Goal: Obtain resource: Download file/media

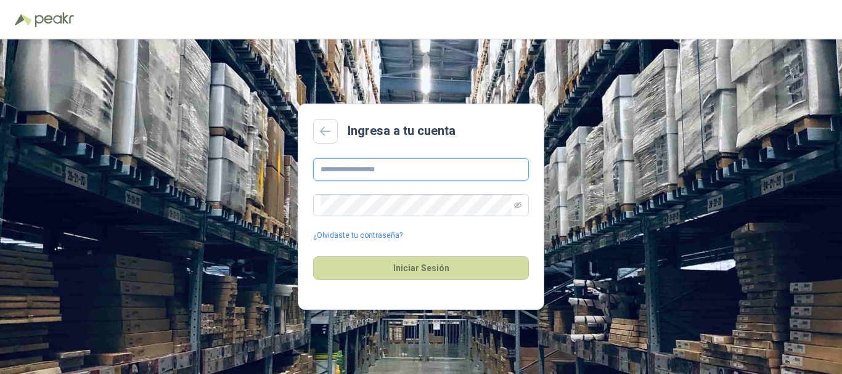
click at [388, 169] on input "text" at bounding box center [421, 169] width 216 height 22
paste input "**********"
type input "**********"
click at [386, 217] on div "**********" at bounding box center [421, 199] width 216 height 83
drag, startPoint x: 352, startPoint y: 291, endPoint x: 351, endPoint y: 229, distance: 61.6
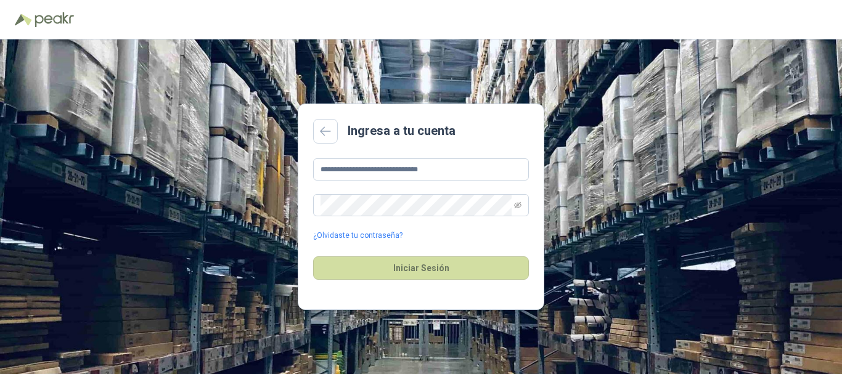
drag, startPoint x: 351, startPoint y: 229, endPoint x: 702, endPoint y: 67, distance: 386.2
click at [702, 67] on div "**********" at bounding box center [421, 206] width 842 height 335
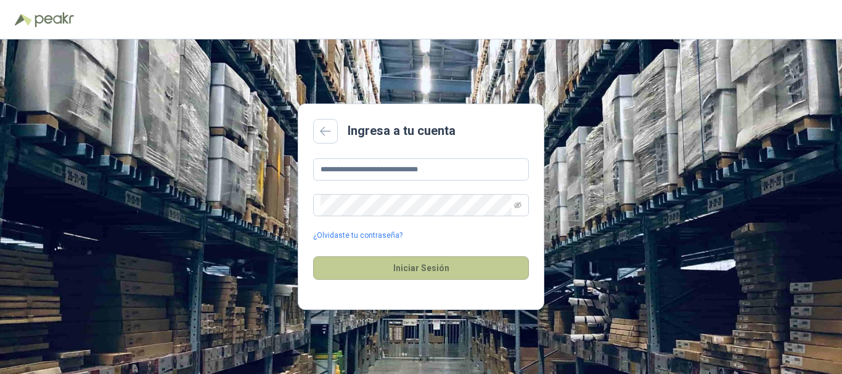
click at [409, 267] on button "Iniciar Sesión" at bounding box center [421, 267] width 216 height 23
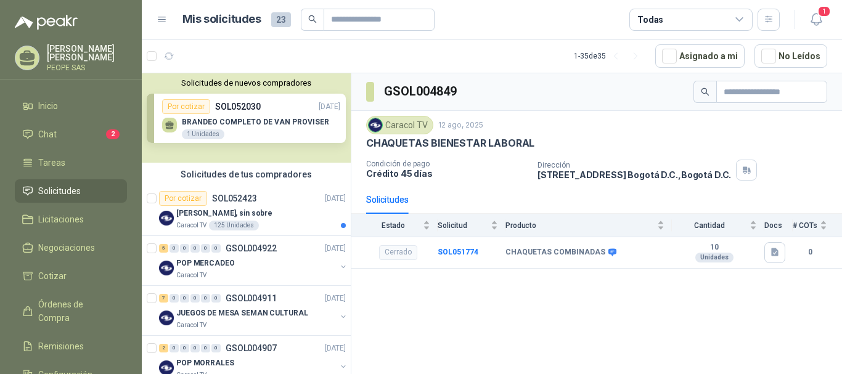
click at [578, 302] on div "GSOL004849 Caracol TV [DATE] CHAQUETAS BIENESTAR LABORAL Condición de pago Créd…" at bounding box center [596, 225] width 490 height 305
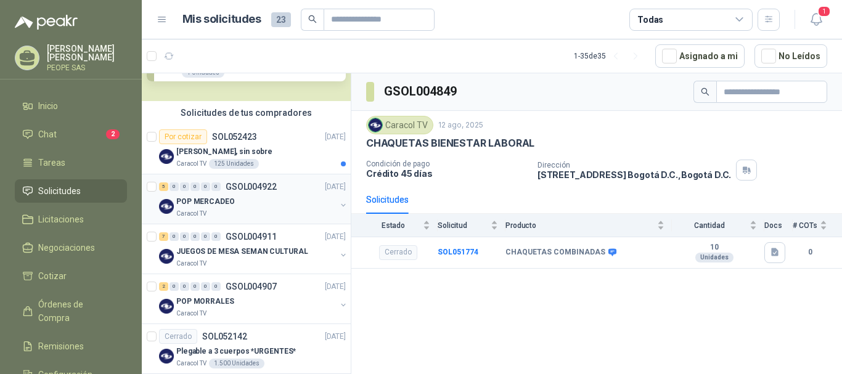
click at [188, 197] on p "POP MERCADEO" at bounding box center [205, 202] width 59 height 12
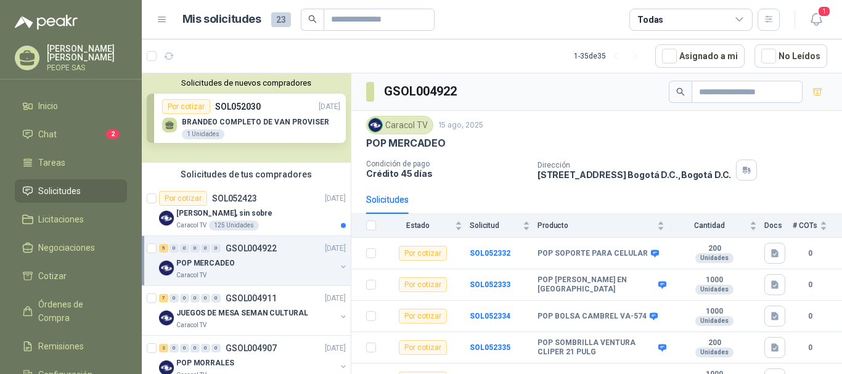
scroll to position [17, 0]
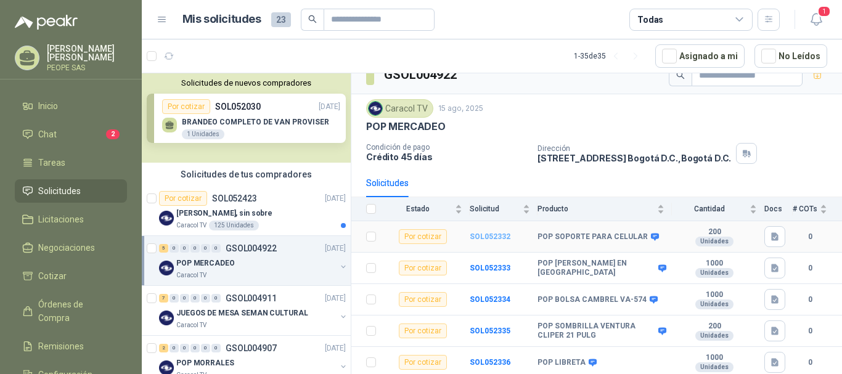
click at [476, 235] on b "SOL052332" at bounding box center [489, 236] width 41 height 9
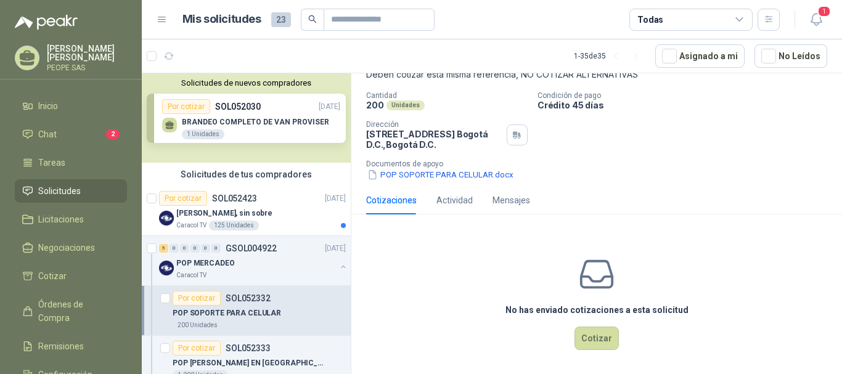
scroll to position [85, 0]
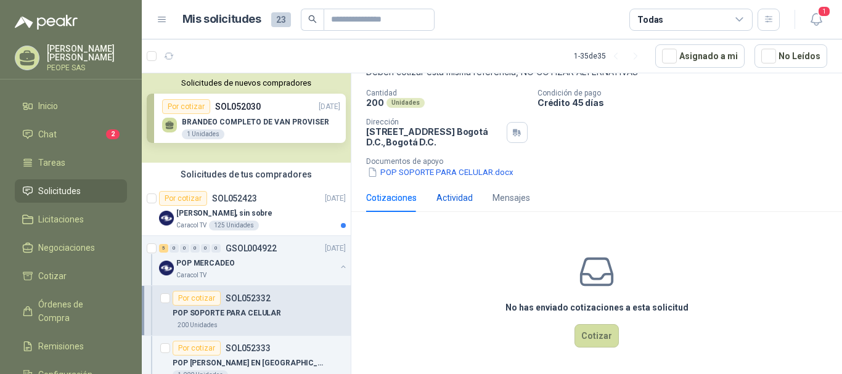
click at [447, 197] on div "Actividad" at bounding box center [454, 198] width 36 height 14
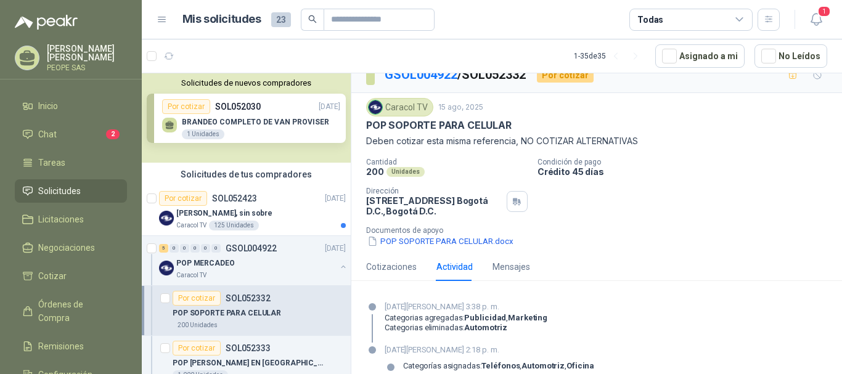
scroll to position [0, 0]
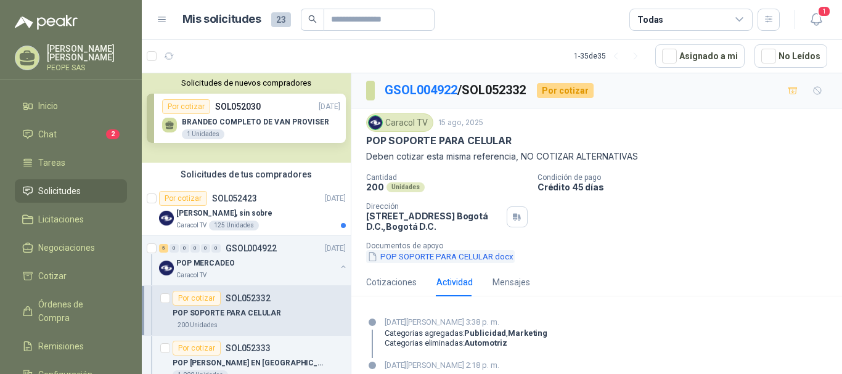
click at [381, 255] on button "POP SOPORTE PARA CELULAR.docx" at bounding box center [440, 256] width 148 height 13
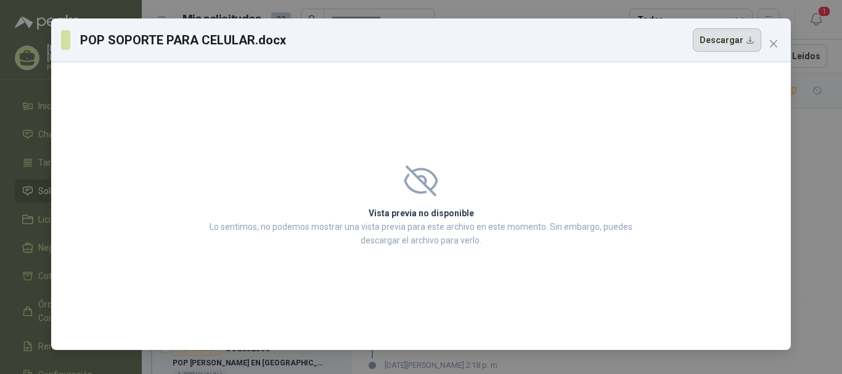
click at [724, 49] on button "Descargar" at bounding box center [726, 39] width 68 height 23
click at [767, 43] on span "Close" at bounding box center [773, 44] width 20 height 10
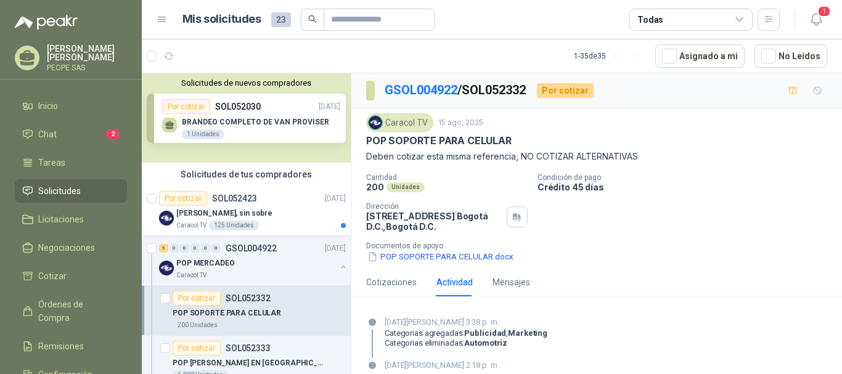
scroll to position [51, 0]
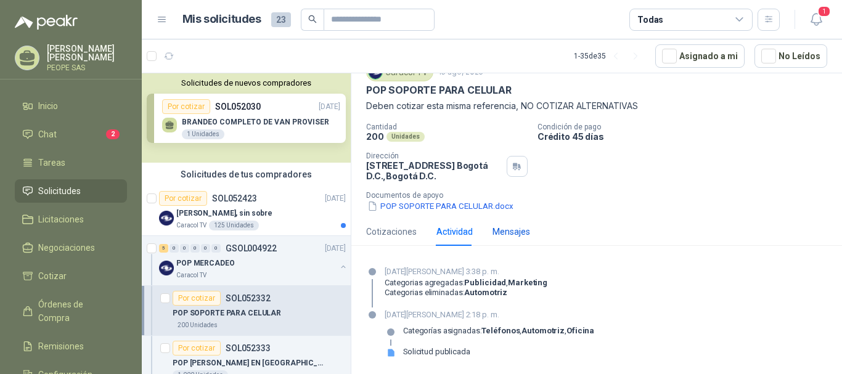
click at [503, 228] on div "Mensajes" at bounding box center [511, 232] width 38 height 14
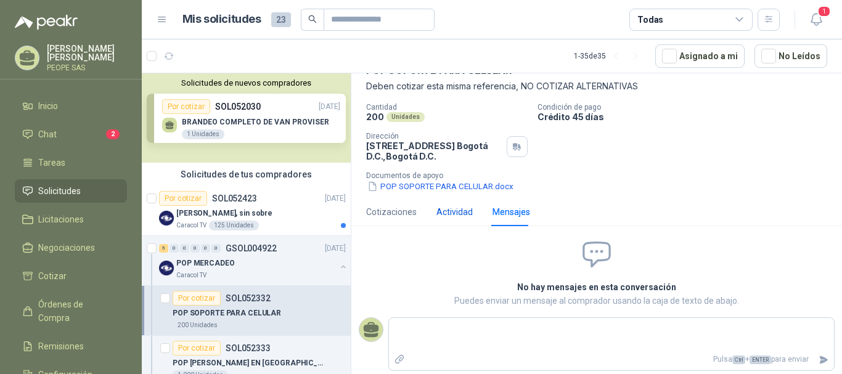
click at [456, 206] on div "Actividad" at bounding box center [454, 212] width 36 height 14
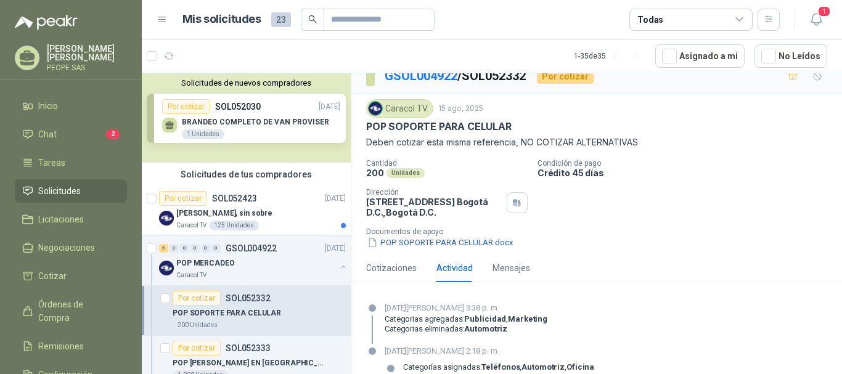
scroll to position [0, 0]
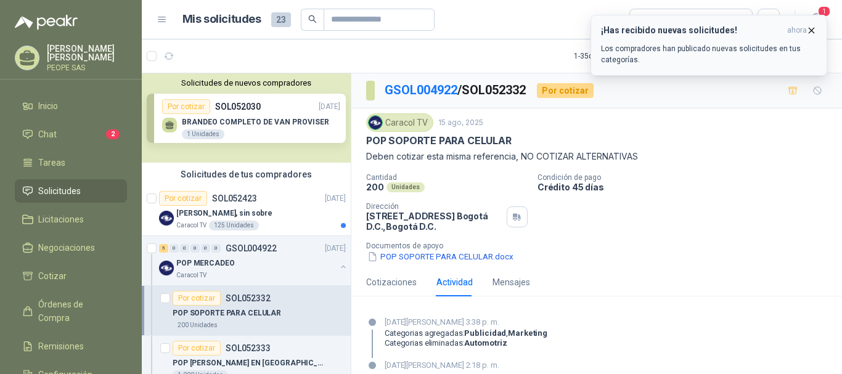
click at [810, 31] on icon "button" at bounding box center [811, 30] width 10 height 10
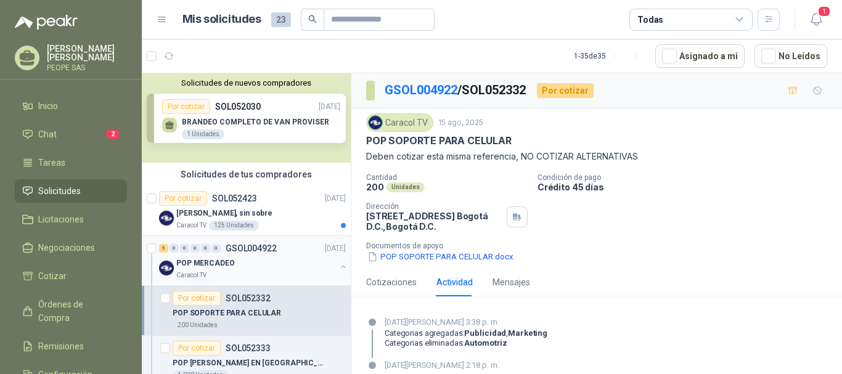
click at [237, 261] on div "POP MERCADEO" at bounding box center [256, 263] width 160 height 15
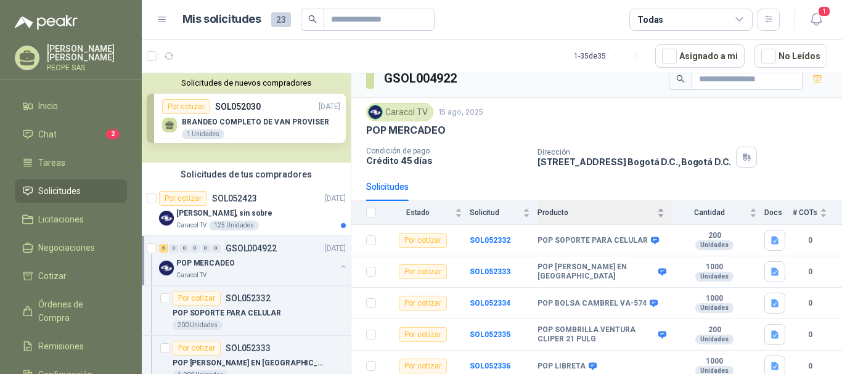
scroll to position [17, 0]
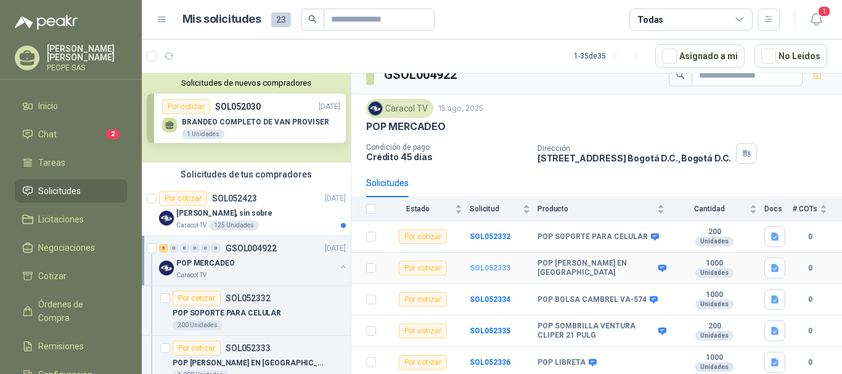
click at [481, 264] on b "SOL052333" at bounding box center [489, 268] width 41 height 9
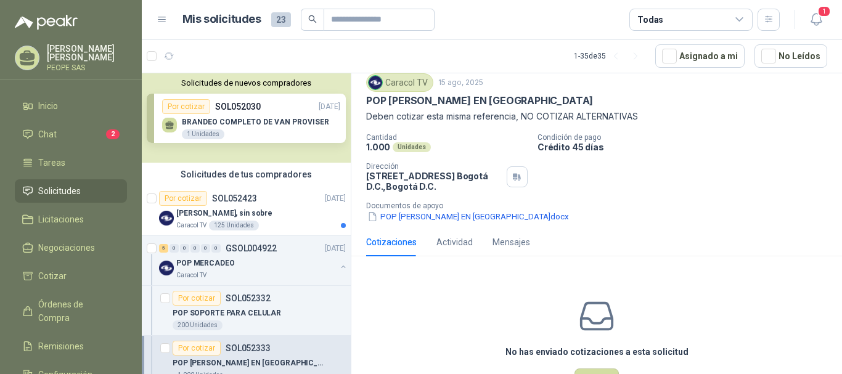
scroll to position [62, 0]
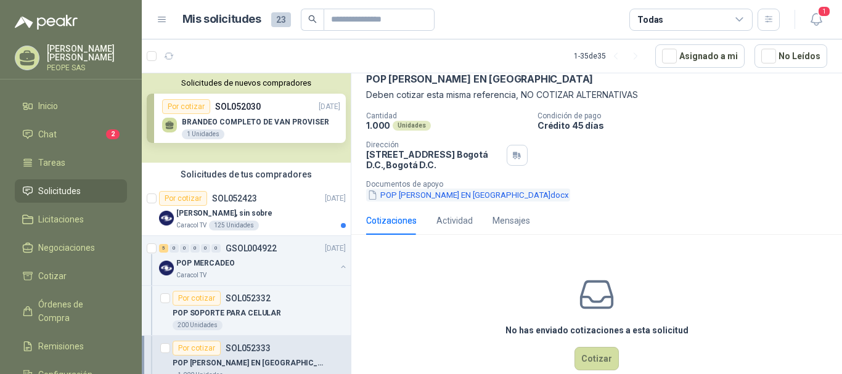
click at [449, 193] on button "POP [PERSON_NAME] EN [GEOGRAPHIC_DATA]docx" at bounding box center [468, 195] width 204 height 13
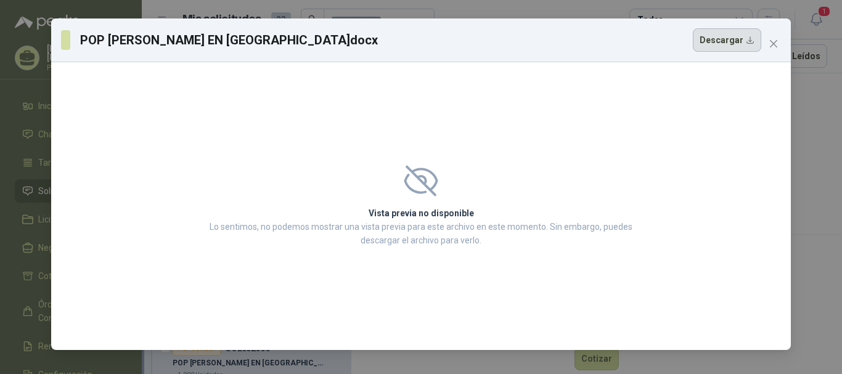
click at [716, 46] on button "Descargar" at bounding box center [726, 39] width 68 height 23
click at [777, 41] on icon "close" at bounding box center [773, 44] width 10 height 10
